Goal: Task Accomplishment & Management: Use online tool/utility

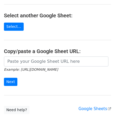
scroll to position [69, 0]
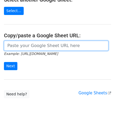
click at [23, 46] on input "url" at bounding box center [56, 46] width 104 height 10
paste input "[URL][DOMAIN_NAME]"
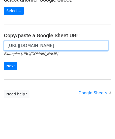
scroll to position [0, 111]
type input "[URL][DOMAIN_NAME]"
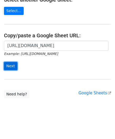
click at [9, 65] on input "Next" at bounding box center [10, 66] width 13 height 8
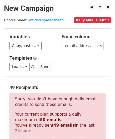
scroll to position [176, 0]
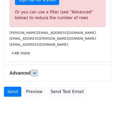
click at [35, 71] on icon at bounding box center [34, 72] width 3 height 3
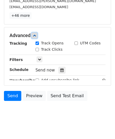
scroll to position [221, 0]
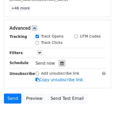
click at [60, 63] on icon at bounding box center [61, 63] width 3 height 4
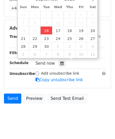
type input "[DATE] 12:00"
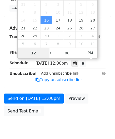
paste input "Hour"
type input "1"
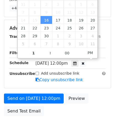
type input "2025-09-16 13:00"
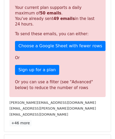
scroll to position [241, 0]
